Goal: Information Seeking & Learning: Learn about a topic

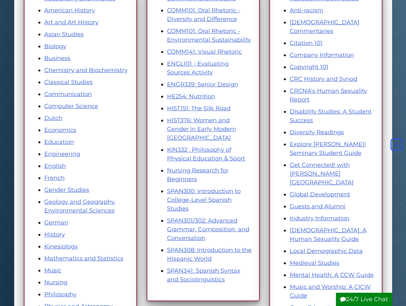
scroll to position [194, 0]
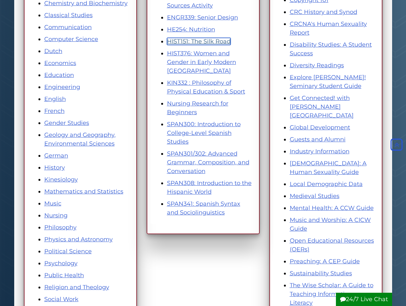
click at [208, 43] on link "HIST151: The Silk Road" at bounding box center [199, 41] width 64 height 7
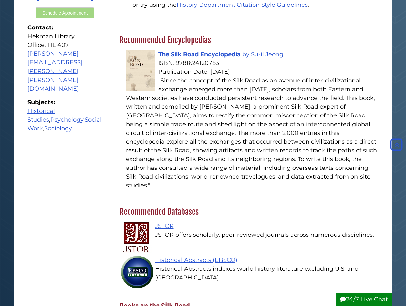
scroll to position [356, 0]
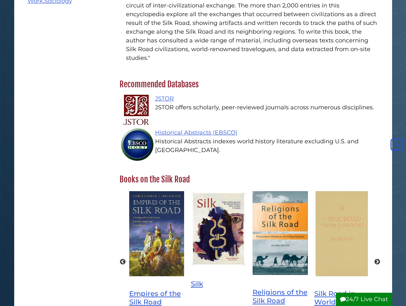
click at [48, 4] on div "Contact Your Research Librarian Gina Kendig Bolger Schedule Appointment Contact…" at bounding box center [203, 44] width 369 height 603
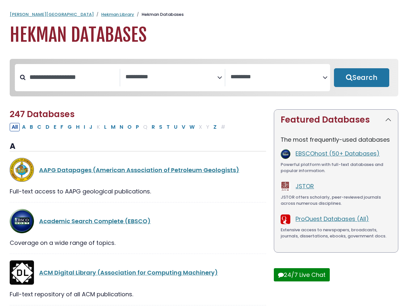
select select "Database Subject Filter"
select select "Database Vendors Filter"
click at [175, 85] on span "Search filters" at bounding box center [171, 77] width 92 height 17
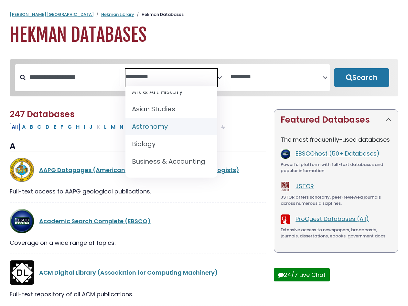
scroll to position [32, 0]
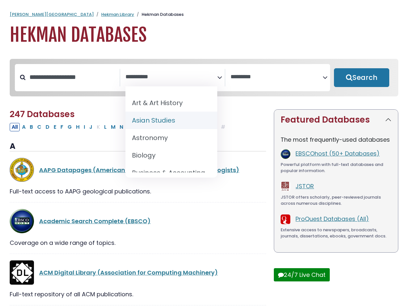
select select "*****"
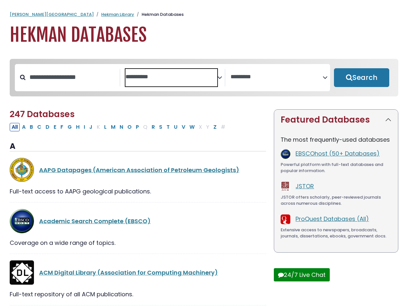
click at [183, 82] on span "Search filters" at bounding box center [171, 77] width 92 height 17
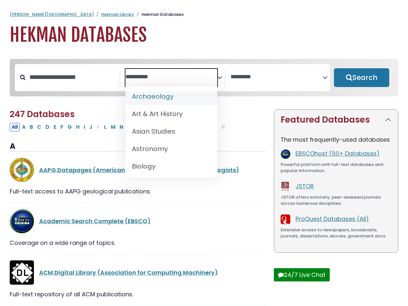
scroll to position [32, 0]
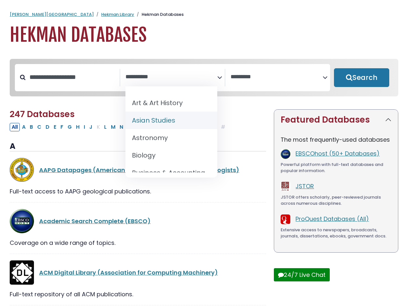
select select "*****"
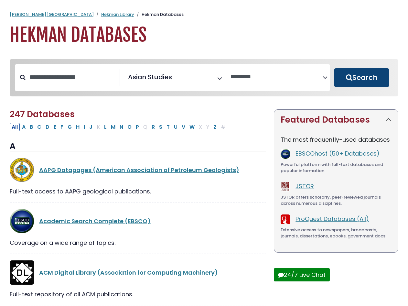
click at [356, 77] on button "Search" at bounding box center [361, 77] width 55 height 19
select select "Database Vendors Filter"
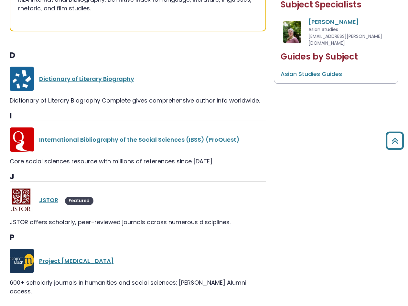
scroll to position [326, 0]
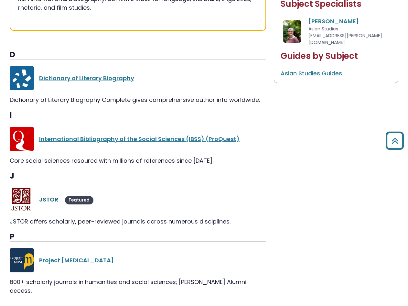
click at [56, 195] on link "JSTOR" at bounding box center [48, 199] width 19 height 8
